Goal: Task Accomplishment & Management: Manage account settings

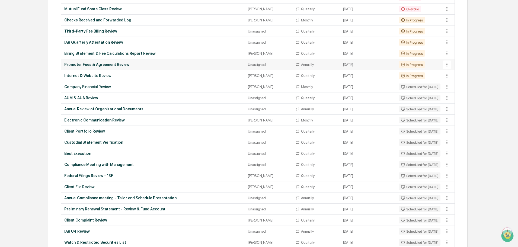
scroll to position [134, 0]
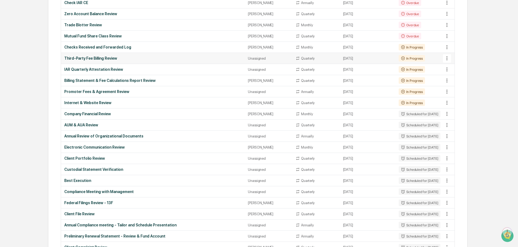
click at [253, 59] on div "Unassigned" at bounding box center [268, 58] width 41 height 4
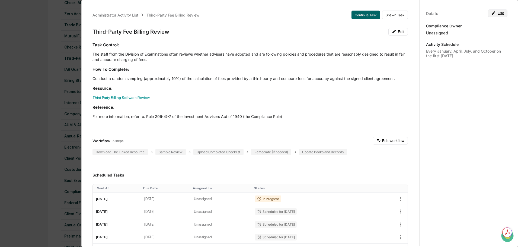
click at [492, 14] on icon at bounding box center [494, 13] width 4 height 4
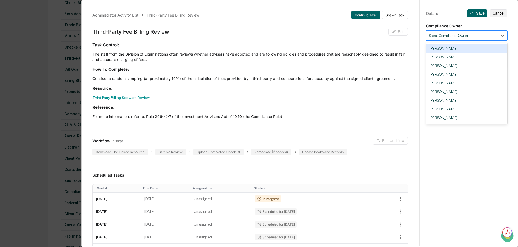
click at [465, 39] on div "Select Compliance Owner" at bounding box center [462, 35] width 71 height 7
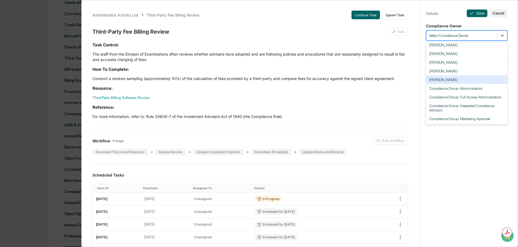
click at [446, 75] on div "[PERSON_NAME]" at bounding box center [466, 79] width 81 height 9
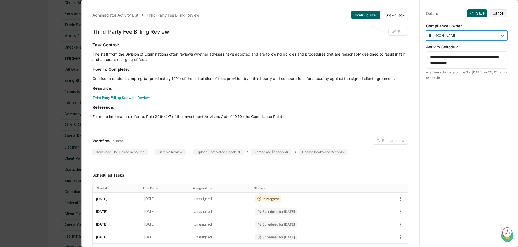
scroll to position [3, 0]
click at [472, 9] on button "Save" at bounding box center [477, 13] width 21 height 8
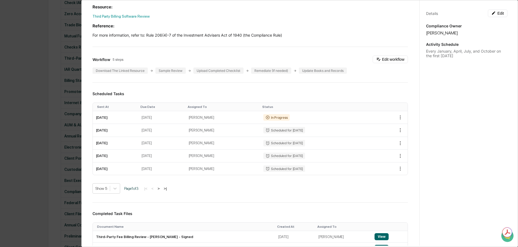
scroll to position [0, 0]
click at [45, 34] on div "Administrator Activity List Third-Party Fee Billing Review Continue Task Spawn …" at bounding box center [259, 123] width 518 height 247
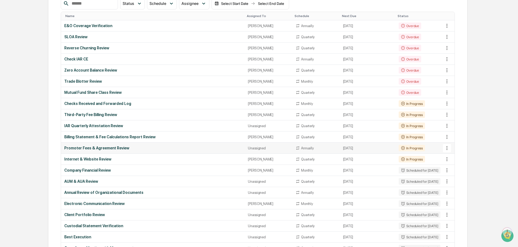
scroll to position [107, 0]
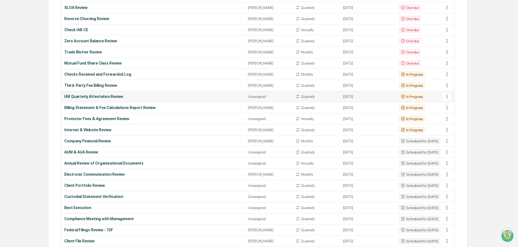
click at [251, 97] on div "Unassigned" at bounding box center [268, 97] width 41 height 4
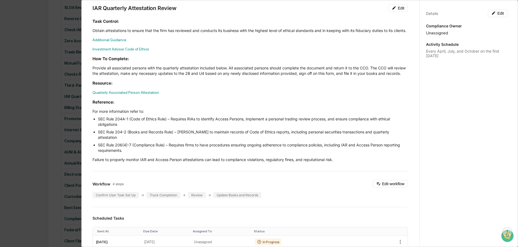
scroll to position [0, 0]
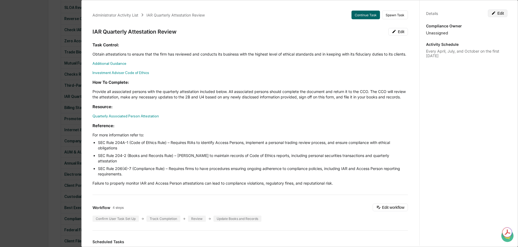
click at [496, 12] on button "Edit" at bounding box center [498, 13] width 20 height 8
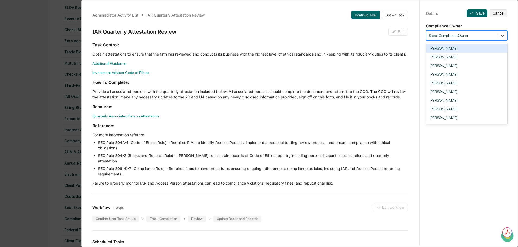
click at [501, 36] on icon at bounding box center [502, 35] width 5 height 5
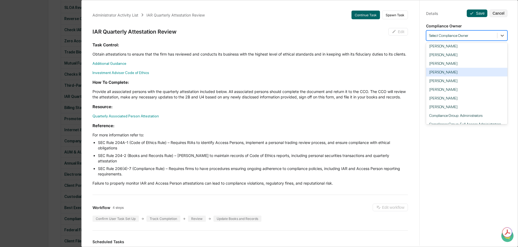
scroll to position [54, 0]
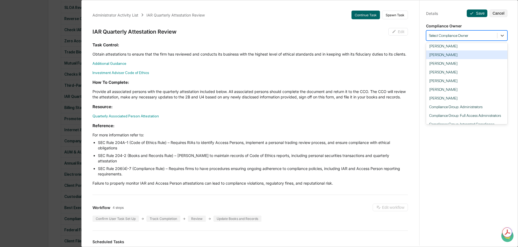
click at [435, 59] on div "[PERSON_NAME]" at bounding box center [466, 54] width 81 height 9
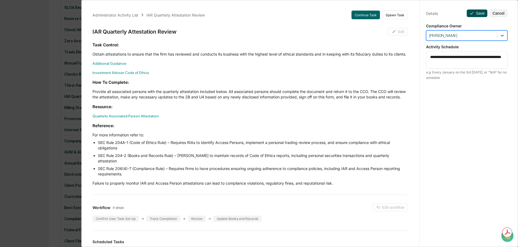
click at [477, 10] on button "Save" at bounding box center [477, 13] width 21 height 8
click at [22, 92] on div "Administrator Activity List IAR Quarterly Attestation Review Continue Task Spaw…" at bounding box center [259, 123] width 518 height 247
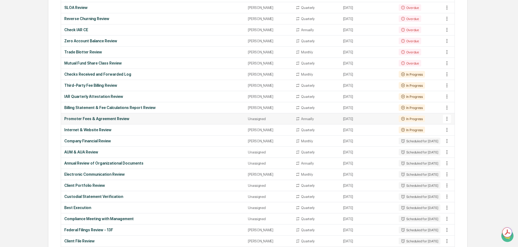
click at [255, 119] on div "Unassigned" at bounding box center [268, 119] width 41 height 4
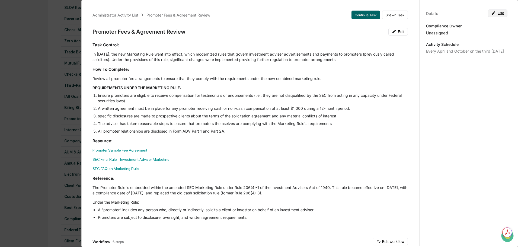
click at [492, 12] on icon at bounding box center [494, 13] width 4 height 4
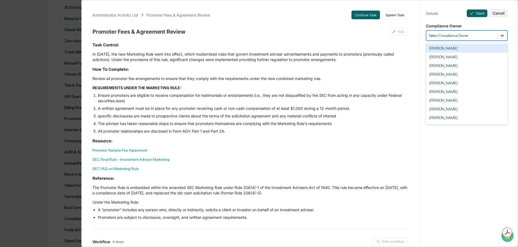
click at [500, 37] on icon at bounding box center [502, 35] width 5 height 5
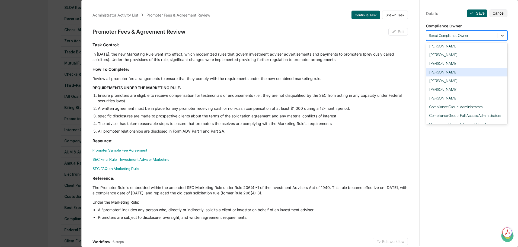
click at [452, 77] on div "[PERSON_NAME]" at bounding box center [466, 72] width 81 height 9
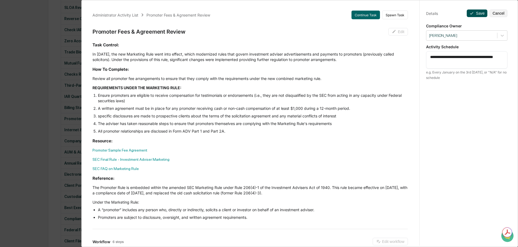
click at [474, 14] on button "Save" at bounding box center [477, 13] width 21 height 8
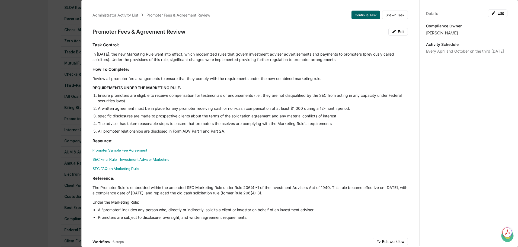
drag, startPoint x: 28, startPoint y: 53, endPoint x: 32, endPoint y: 57, distance: 5.8
click at [28, 53] on div "Administrator Activity List Promoter Fees & Agreement Review Continue Task Spaw…" at bounding box center [259, 123] width 518 height 247
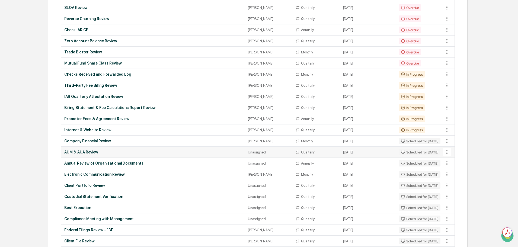
click at [76, 154] on div "AUM & AUA Review" at bounding box center [152, 152] width 177 height 4
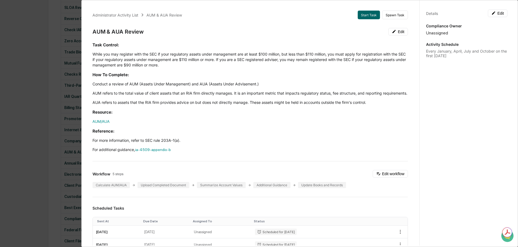
click at [19, 155] on div "Administrator Activity List AUM & AUA Review Start Task Spawn Task AUM & AUA Re…" at bounding box center [259, 123] width 518 height 247
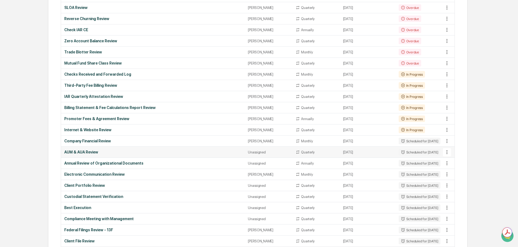
click at [248, 152] on div "Unassigned" at bounding box center [268, 152] width 41 height 4
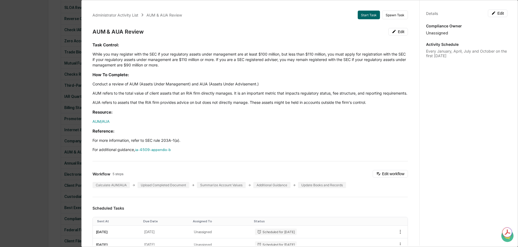
click at [45, 98] on div "Administrator Activity List AUM & AUA Review Start Task Spawn Task AUM & AUA Re…" at bounding box center [259, 123] width 518 height 247
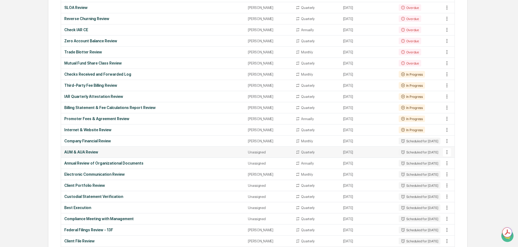
click at [248, 151] on div "Unassigned" at bounding box center [268, 152] width 41 height 4
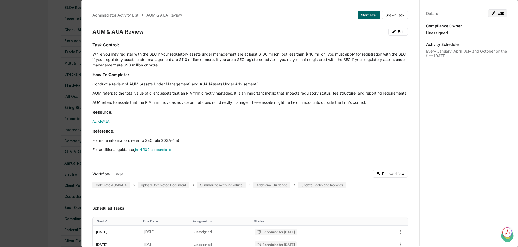
click at [495, 14] on button "Edit" at bounding box center [498, 13] width 20 height 8
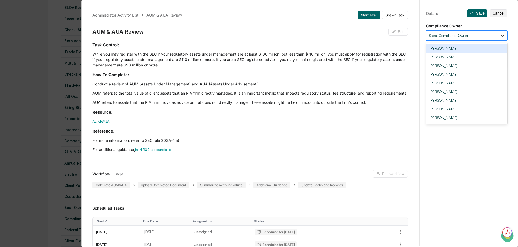
click at [498, 36] on div at bounding box center [503, 36] width 10 height 10
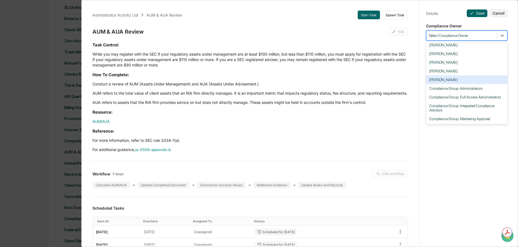
click at [471, 84] on div "[PERSON_NAME]" at bounding box center [466, 79] width 81 height 9
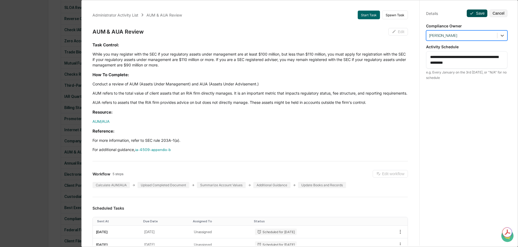
click at [471, 14] on icon at bounding box center [472, 13] width 4 height 4
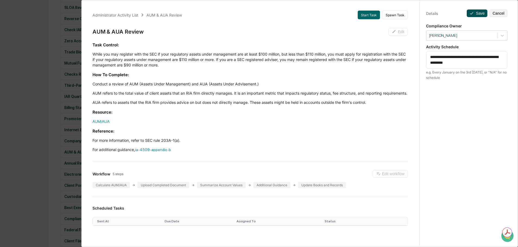
click at [472, 12] on button "Save" at bounding box center [477, 13] width 21 height 8
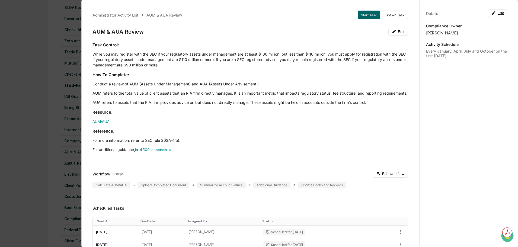
click at [50, 87] on div "Administrator Activity List AUM & AUA Review Start Task Spawn Task AUM & AUA Re…" at bounding box center [259, 123] width 518 height 247
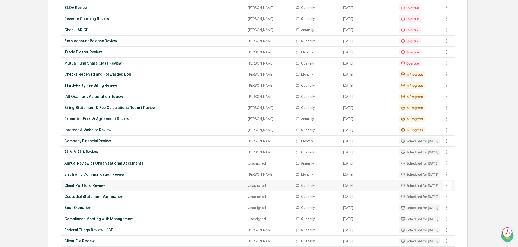
click at [256, 186] on div "Unassigned" at bounding box center [268, 186] width 41 height 4
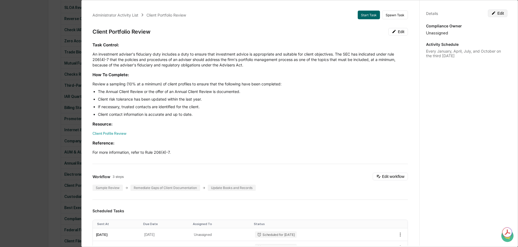
click at [500, 14] on button "Edit" at bounding box center [498, 13] width 20 height 8
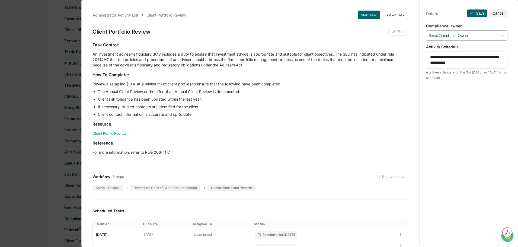
click at [472, 39] on div "Select Compliance Owner" at bounding box center [462, 35] width 71 height 7
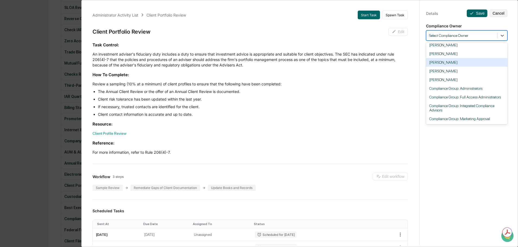
click at [445, 67] on div "[PERSON_NAME]" at bounding box center [466, 62] width 81 height 9
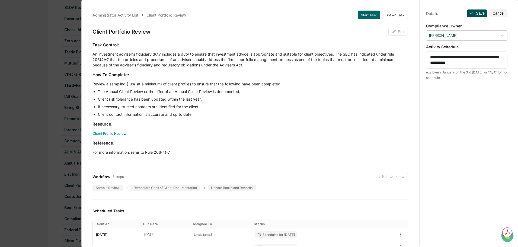
click at [472, 15] on button "Save" at bounding box center [477, 13] width 21 height 8
click at [474, 11] on button "Save" at bounding box center [477, 13] width 21 height 8
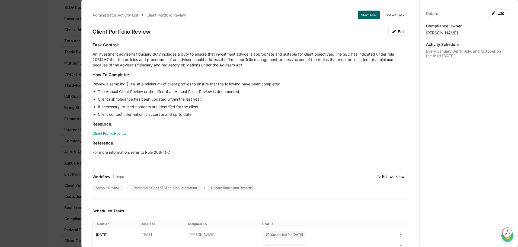
click at [46, 86] on div "Administrator Activity List Client Portfolio Review Start Task Spawn Task Clien…" at bounding box center [259, 123] width 518 height 247
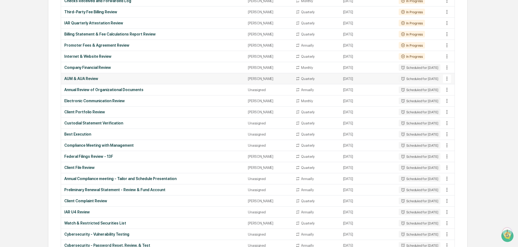
scroll to position [189, 0]
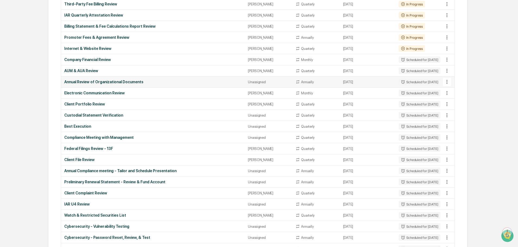
click at [254, 82] on div "Unassigned" at bounding box center [268, 82] width 41 height 4
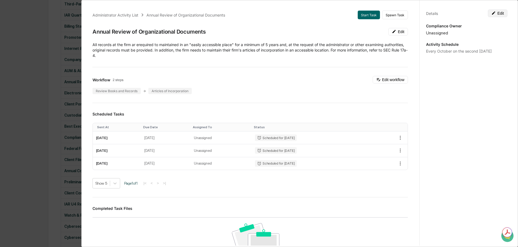
click at [501, 15] on button "Edit" at bounding box center [498, 13] width 20 height 8
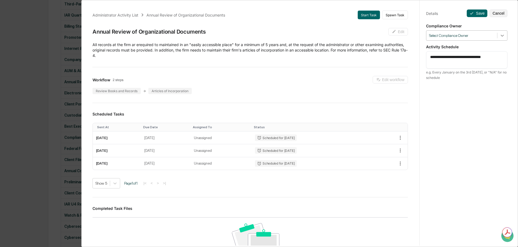
click at [500, 37] on icon at bounding box center [502, 35] width 5 height 5
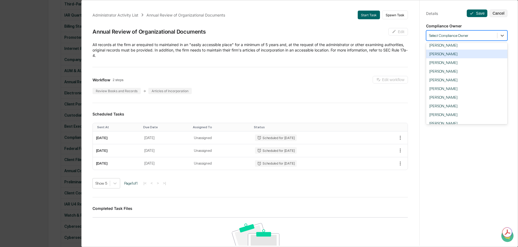
scroll to position [54, 0]
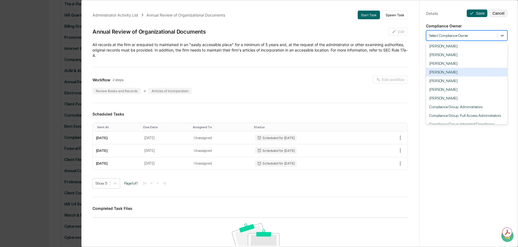
click at [447, 77] on div "[PERSON_NAME]" at bounding box center [466, 72] width 81 height 9
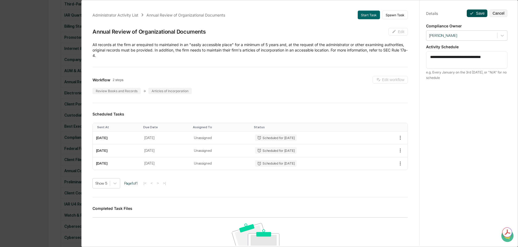
click at [470, 13] on icon at bounding box center [472, 13] width 4 height 4
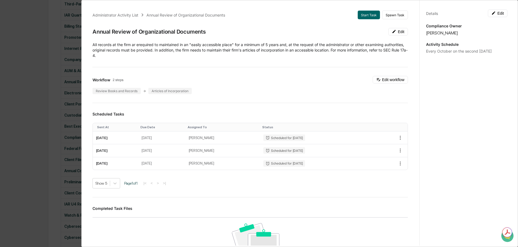
click at [29, 66] on div "Administrator Activity List Annual Review of Organizational Documents Start Tas…" at bounding box center [259, 123] width 518 height 247
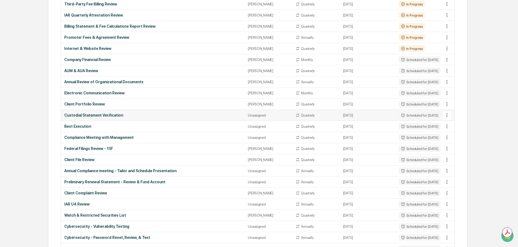
click at [253, 116] on div "Unassigned" at bounding box center [268, 115] width 41 height 4
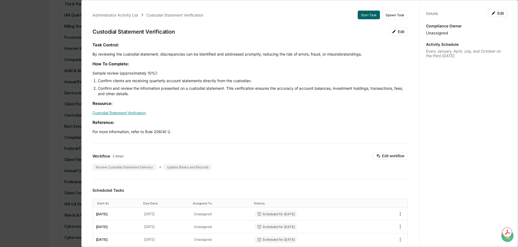
click at [128, 111] on link "Custodial Statement Verification" at bounding box center [119, 113] width 53 height 4
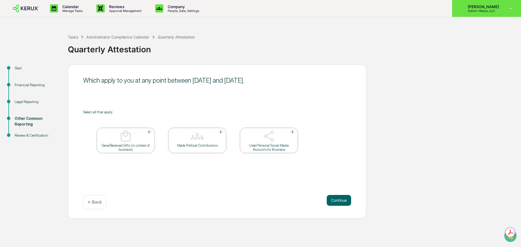
click at [475, 14] on div "[PERSON_NAME] Admin • Kerux, LLC" at bounding box center [486, 8] width 69 height 17
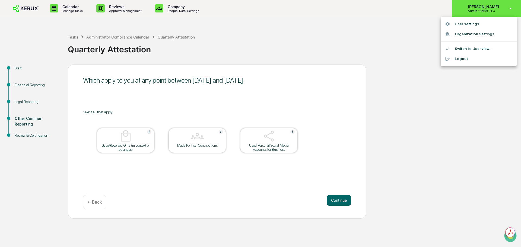
click at [475, 14] on div at bounding box center [260, 123] width 521 height 247
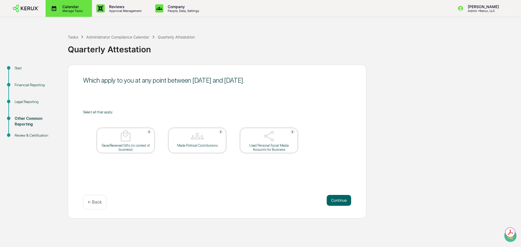
click at [67, 12] on p "Manage Tasks" at bounding box center [71, 11] width 27 height 4
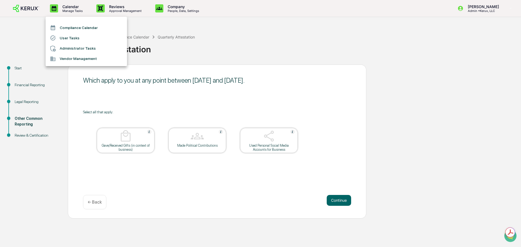
click at [72, 50] on li "Administrator Tasks" at bounding box center [86, 48] width 81 height 10
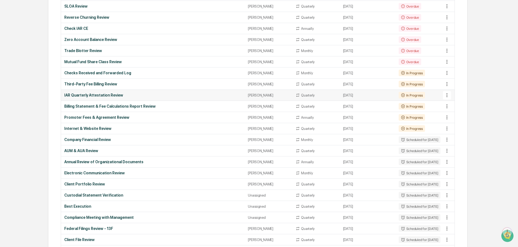
scroll to position [136, 0]
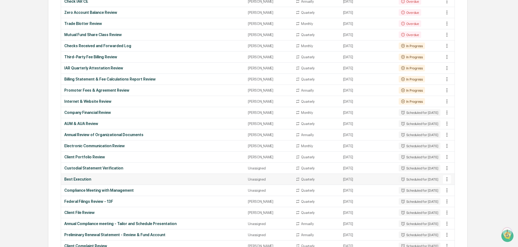
click at [248, 180] on div "Unassigned" at bounding box center [268, 179] width 41 height 4
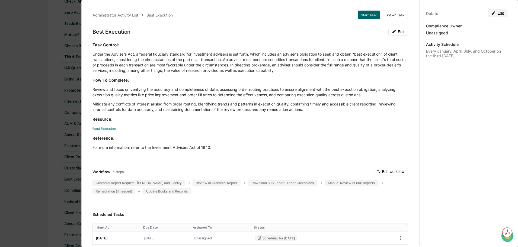
click at [493, 15] on button "Edit" at bounding box center [498, 13] width 20 height 8
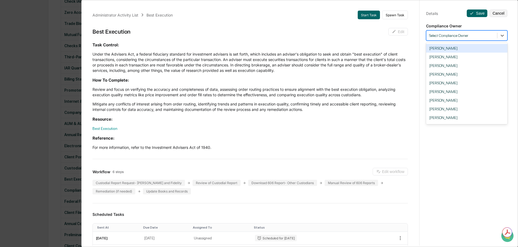
click at [484, 36] on div at bounding box center [461, 35] width 65 height 5
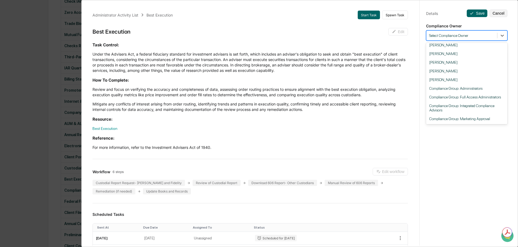
scroll to position [97, 0]
click at [442, 67] on div "[PERSON_NAME]" at bounding box center [466, 71] width 81 height 9
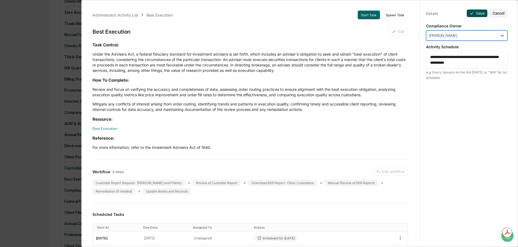
click at [470, 13] on icon at bounding box center [472, 13] width 4 height 4
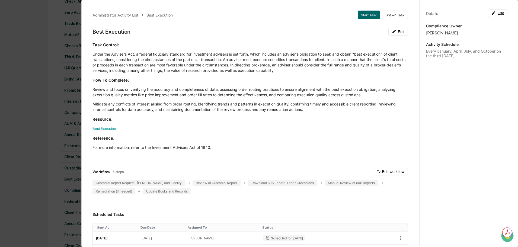
click at [46, 75] on div "Administrator Activity List Best Execution Start Task Spawn Task Best Execution…" at bounding box center [259, 123] width 518 height 247
click at [34, 45] on div "Administrator Activity List Best Execution Start Task Spawn Task Best Execution…" at bounding box center [259, 123] width 518 height 247
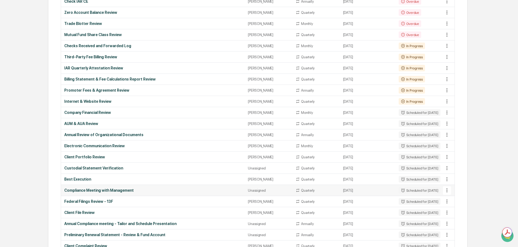
click at [248, 190] on div "Unassigned" at bounding box center [268, 191] width 41 height 4
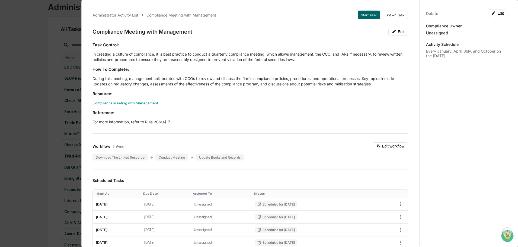
scroll to position [0, 0]
click at [46, 39] on div "Administrator Activity List Compliance Meeting with Management Start Task Spawn…" at bounding box center [259, 123] width 518 height 247
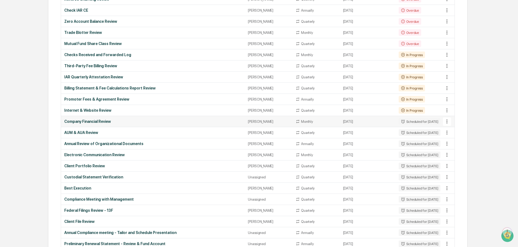
scroll to position [136, 0]
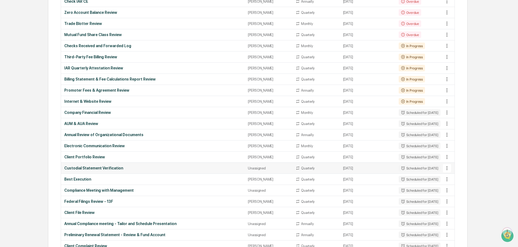
click at [256, 168] on div "Unassigned" at bounding box center [268, 168] width 41 height 4
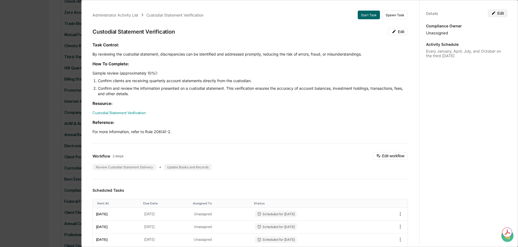
click at [494, 13] on button "Edit" at bounding box center [498, 13] width 20 height 8
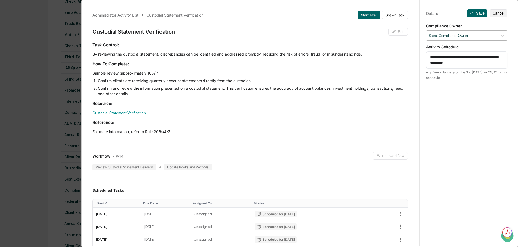
click at [456, 37] on div at bounding box center [461, 35] width 65 height 5
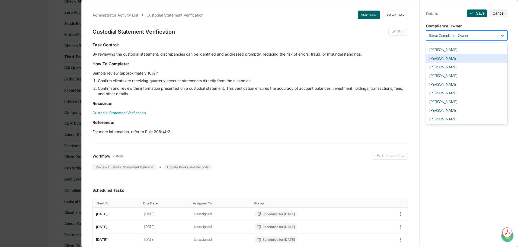
scroll to position [97, 0]
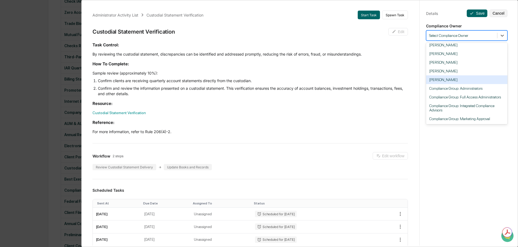
click at [448, 75] on div "[PERSON_NAME]" at bounding box center [466, 79] width 81 height 9
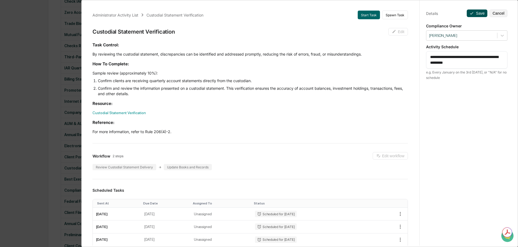
click at [477, 12] on button "Save" at bounding box center [477, 13] width 21 height 8
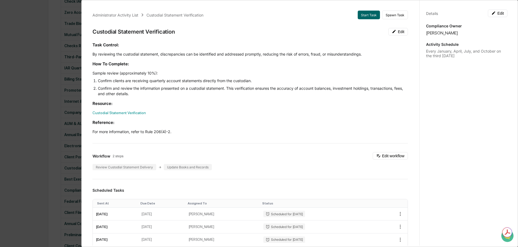
click at [22, 132] on div "Administrator Activity List Custodial Statement Verification Start Task Spawn T…" at bounding box center [259, 123] width 518 height 247
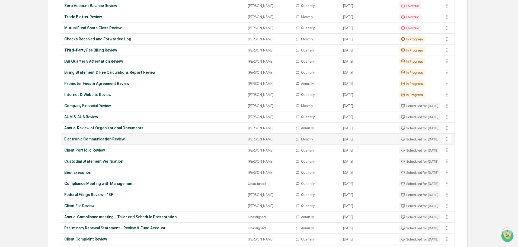
scroll to position [163, 0]
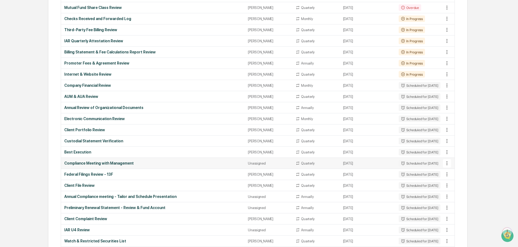
click at [251, 162] on div "Unassigned" at bounding box center [268, 163] width 41 height 4
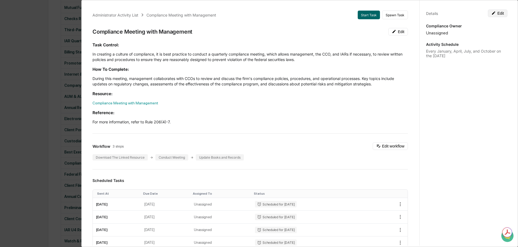
click at [497, 12] on button "Edit" at bounding box center [498, 13] width 20 height 8
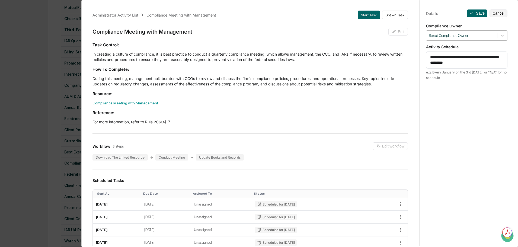
click at [485, 36] on div at bounding box center [461, 35] width 65 height 5
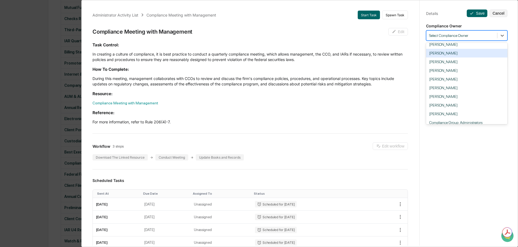
scroll to position [27, 0]
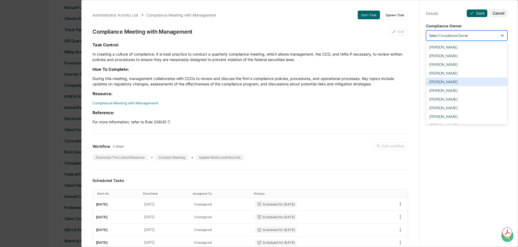
click at [445, 86] on div "[PERSON_NAME]" at bounding box center [466, 82] width 81 height 9
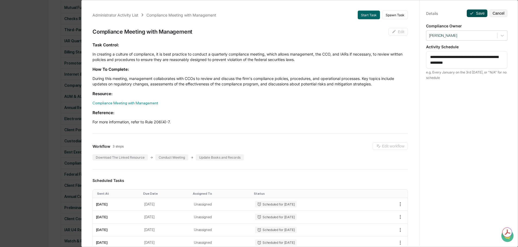
click at [474, 11] on button "Save" at bounding box center [477, 13] width 21 height 8
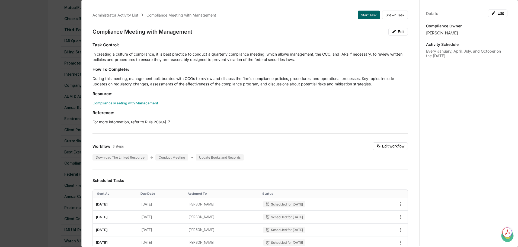
click at [16, 94] on div "Administrator Activity List Compliance Meeting with Management Start Task Spawn…" at bounding box center [259, 123] width 518 height 247
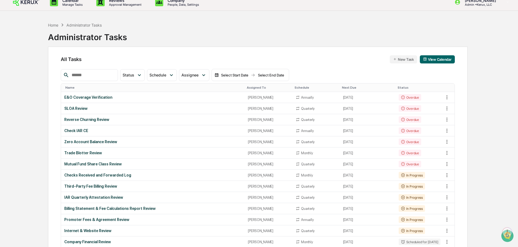
scroll to position [0, 0]
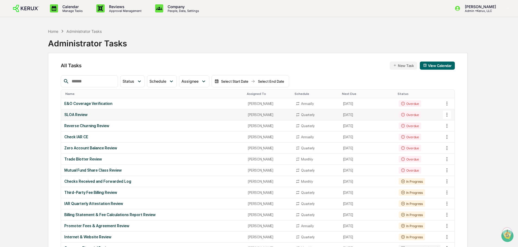
click at [401, 116] on div "Overdue" at bounding box center [410, 115] width 23 height 7
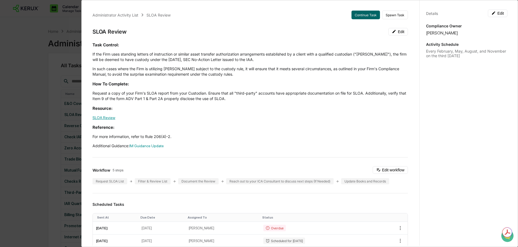
click at [107, 118] on link "SLOA Review" at bounding box center [104, 118] width 23 height 4
